Goal: Check status: Check status

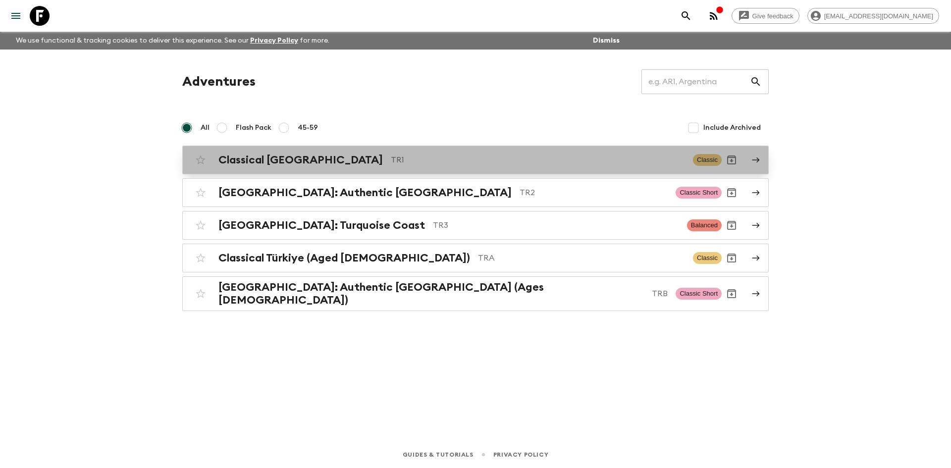
click at [391, 159] on p "TR1" at bounding box center [538, 160] width 294 height 12
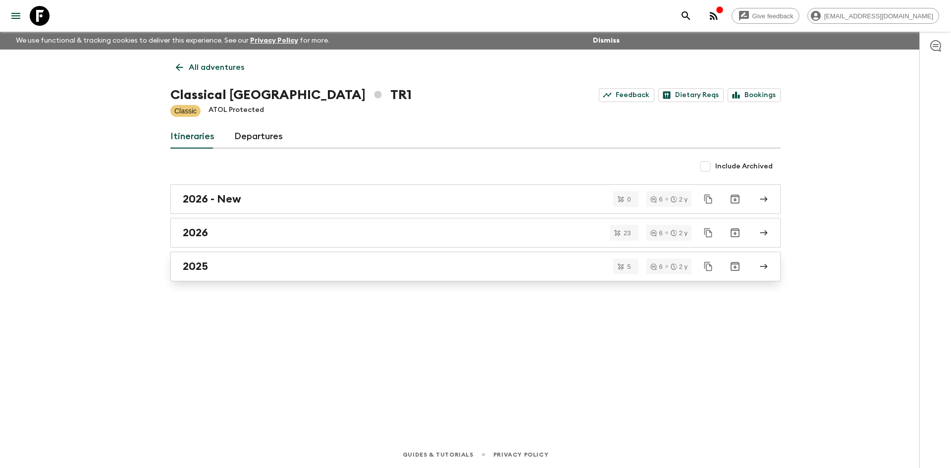
click at [256, 262] on div "2025" at bounding box center [466, 266] width 566 height 13
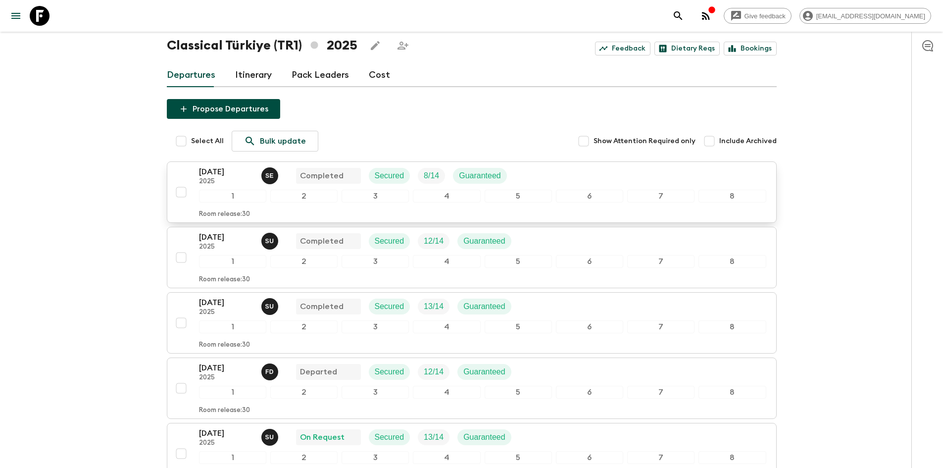
scroll to position [156, 0]
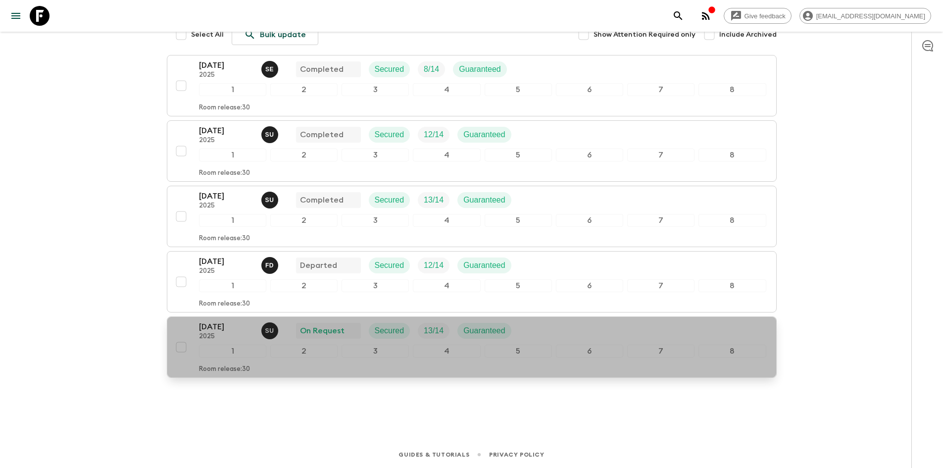
click at [298, 340] on div "[DATE] 2025 S U On Request Secured 13 / 14 Guaranteed" at bounding box center [359, 331] width 320 height 20
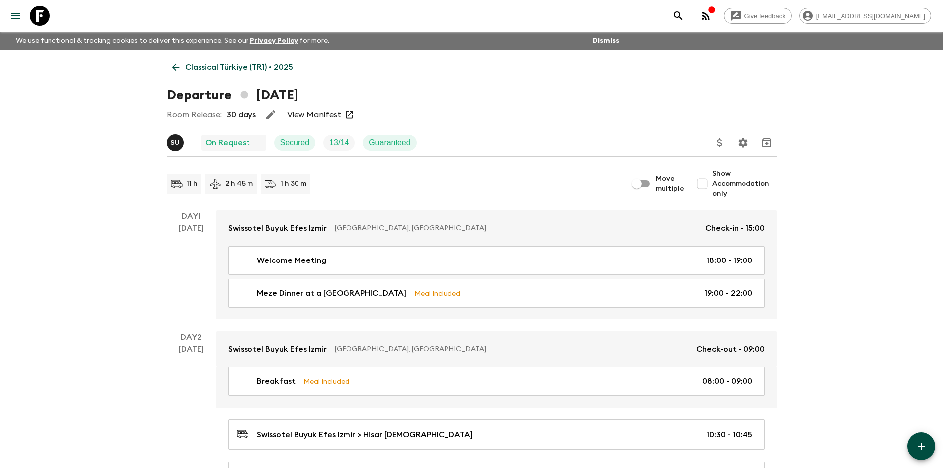
click at [318, 117] on link "View Manifest" at bounding box center [314, 115] width 54 height 10
click at [742, 136] on button "Settings" at bounding box center [743, 143] width 20 height 20
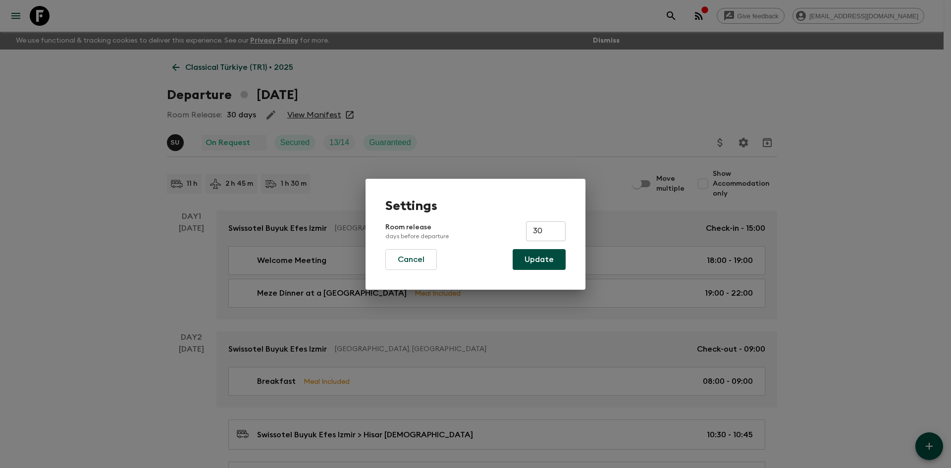
click at [683, 90] on div "Settings Room release days before departure 30 ​ Cancel Update" at bounding box center [475, 234] width 951 height 468
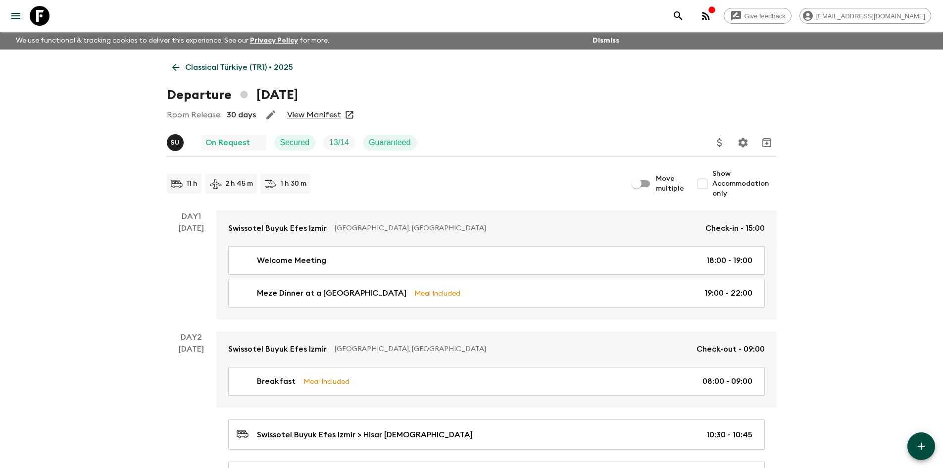
click at [185, 69] on p "Classical Türkiye (TR1) • 2025" at bounding box center [239, 67] width 108 height 12
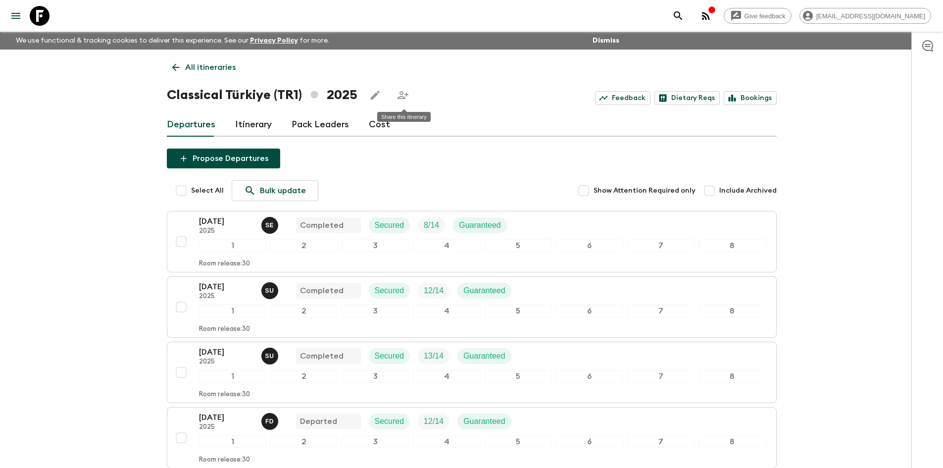
click at [400, 93] on icon "Share this itinerary" at bounding box center [403, 95] width 12 height 12
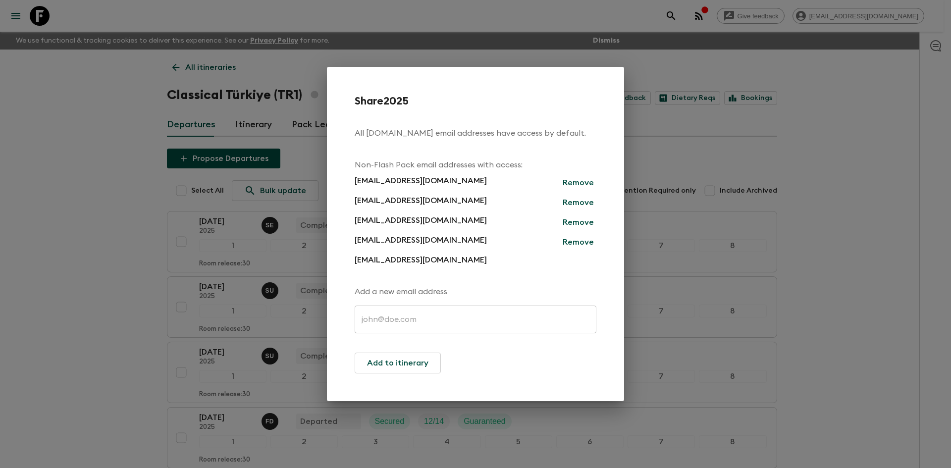
click at [647, 146] on div "Share 2025 All [DOMAIN_NAME] email addresses have access by default. Non-Flash …" at bounding box center [475, 234] width 951 height 468
